Goal: Transaction & Acquisition: Book appointment/travel/reservation

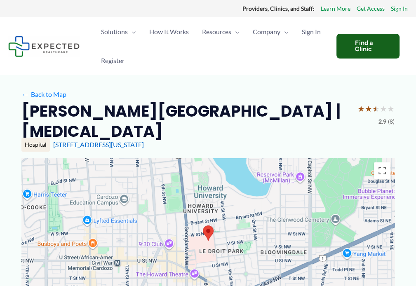
click at [365, 43] on div "Find a Clinic" at bounding box center [367, 46] width 63 height 25
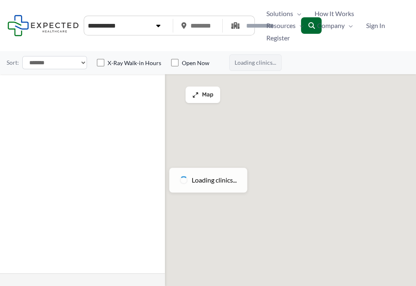
click at [388, 43] on ul "Solutions Menu Toggle Clinics Providers Patients and Individuals Developers Law…" at bounding box center [334, 25] width 149 height 37
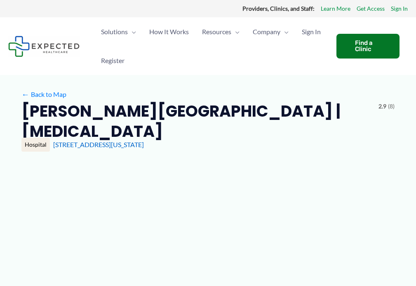
type input "**********"
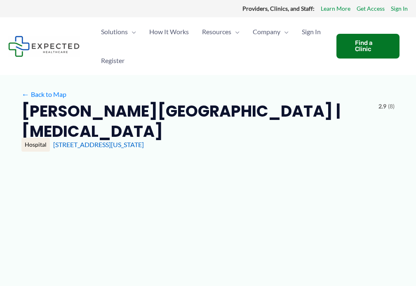
type input "**********"
